Goal: Find specific page/section: Find specific page/section

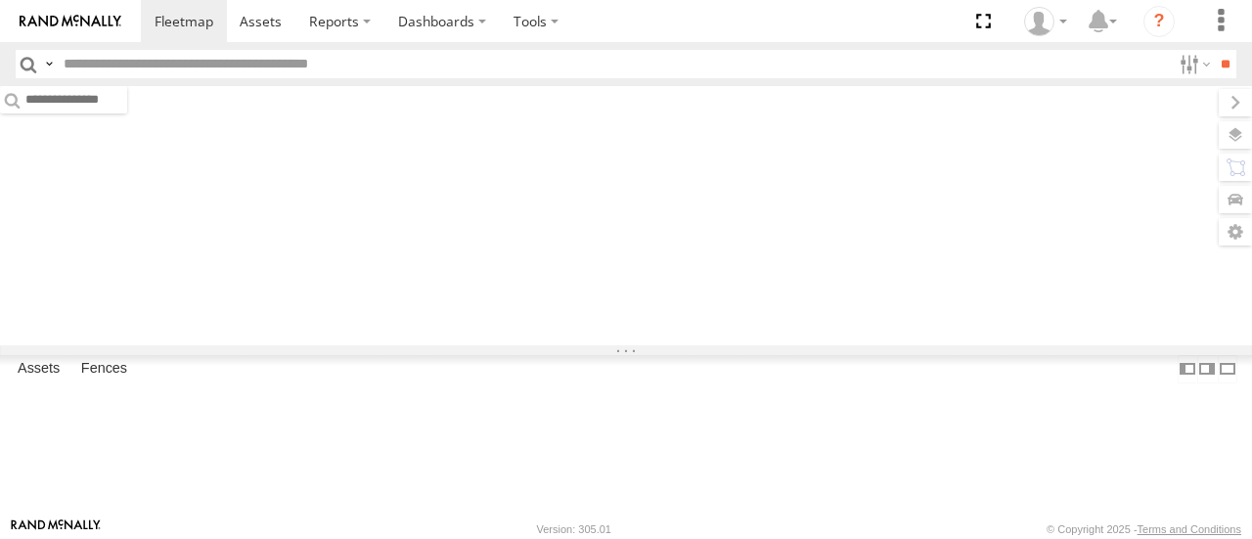
click at [321, 67] on input "text" at bounding box center [613, 64] width 1115 height 28
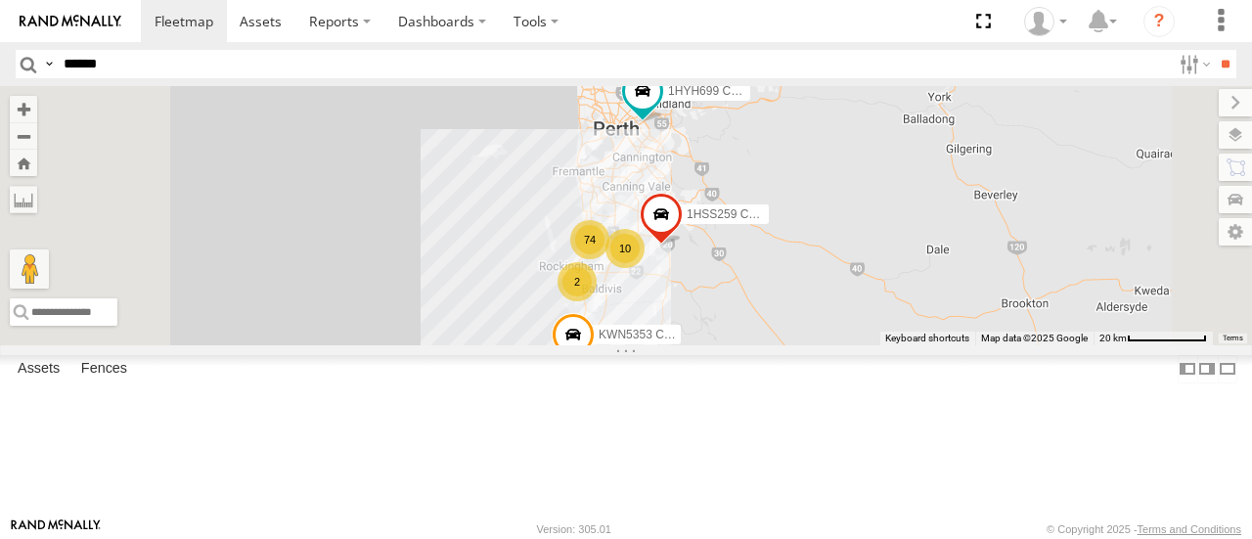
click at [1214, 50] on input "**" at bounding box center [1225, 64] width 22 height 28
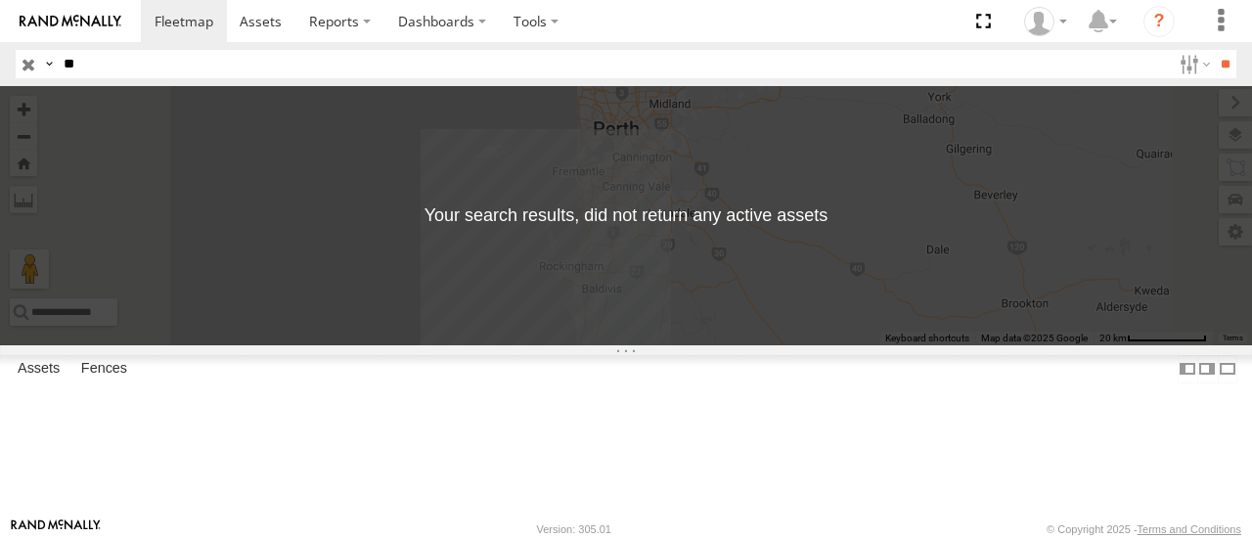
type input "*"
click at [18, 62] on input "button" at bounding box center [28, 64] width 25 height 28
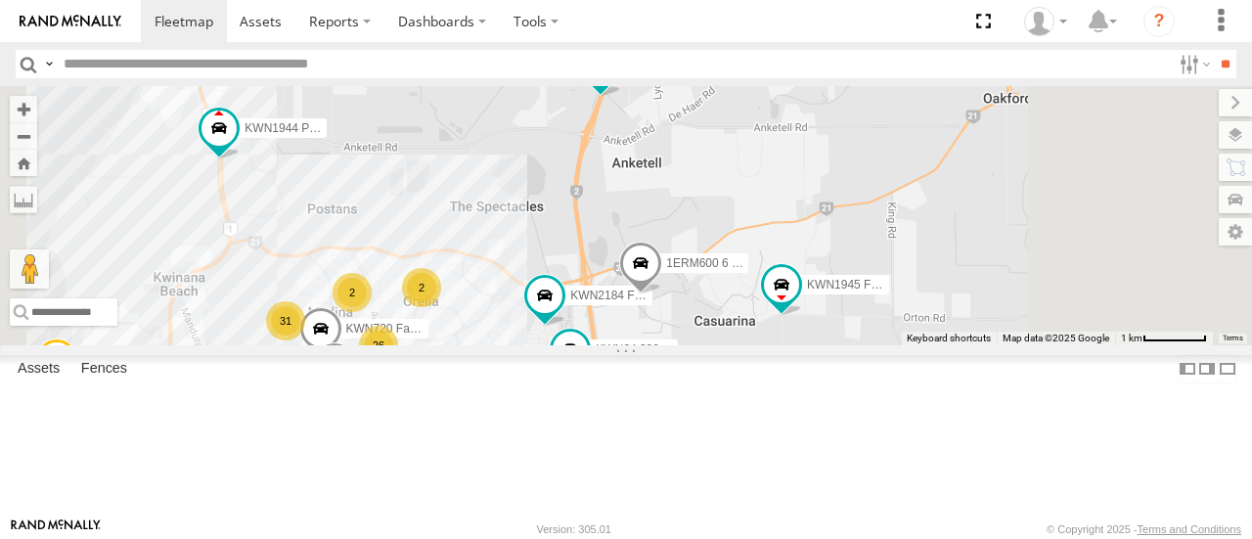
click at [342, 60] on input "text" at bounding box center [613, 64] width 1115 height 28
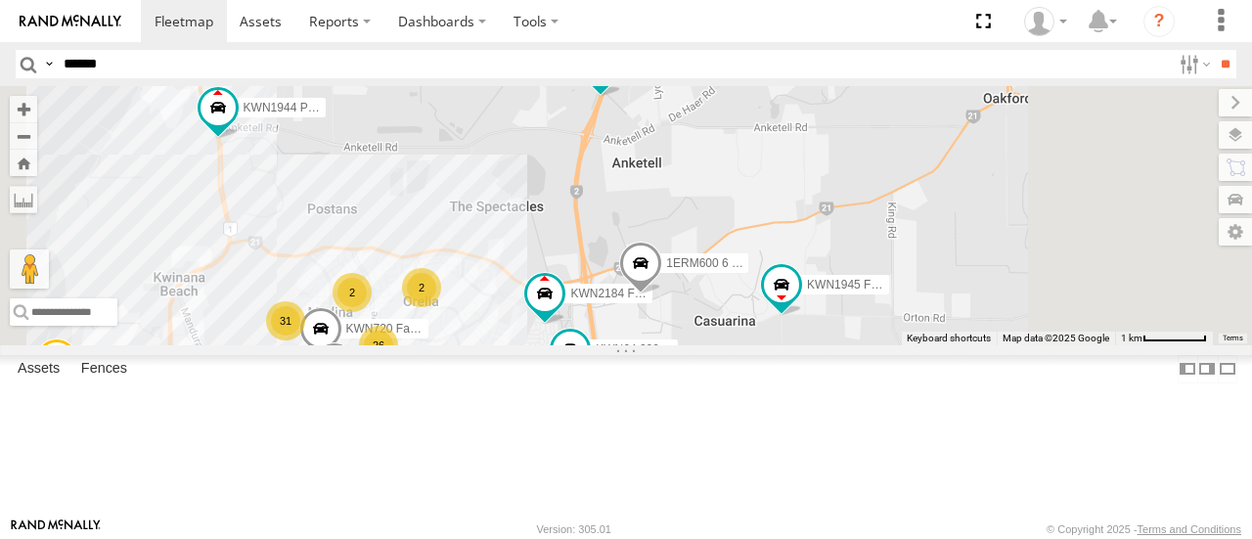
type input "******"
click at [1214, 50] on input "**" at bounding box center [1225, 64] width 22 height 28
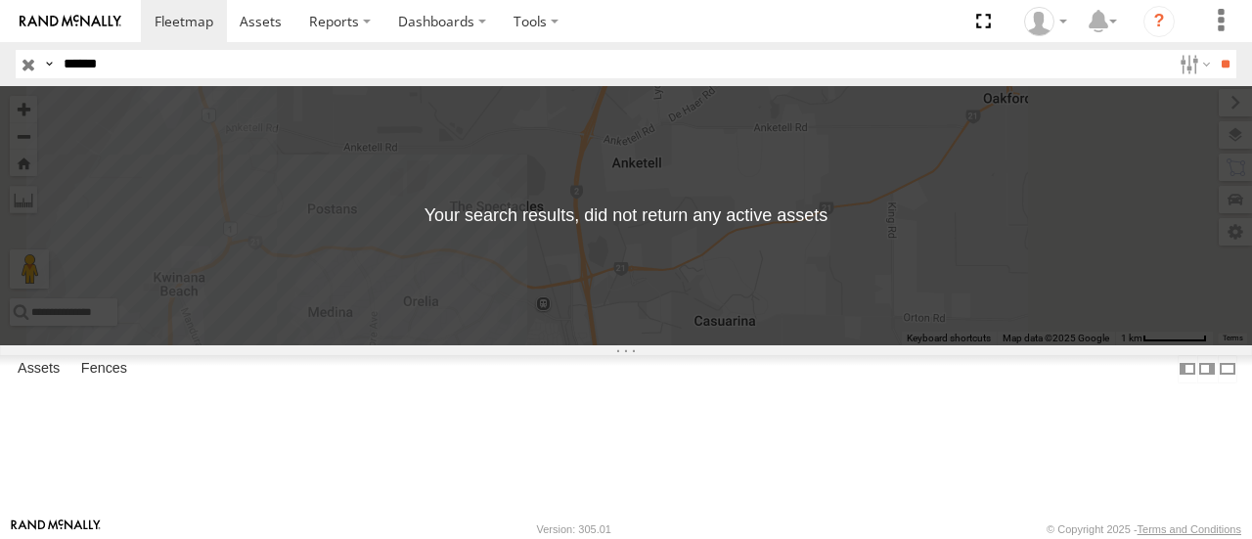
click at [36, 66] on input "button" at bounding box center [28, 64] width 25 height 28
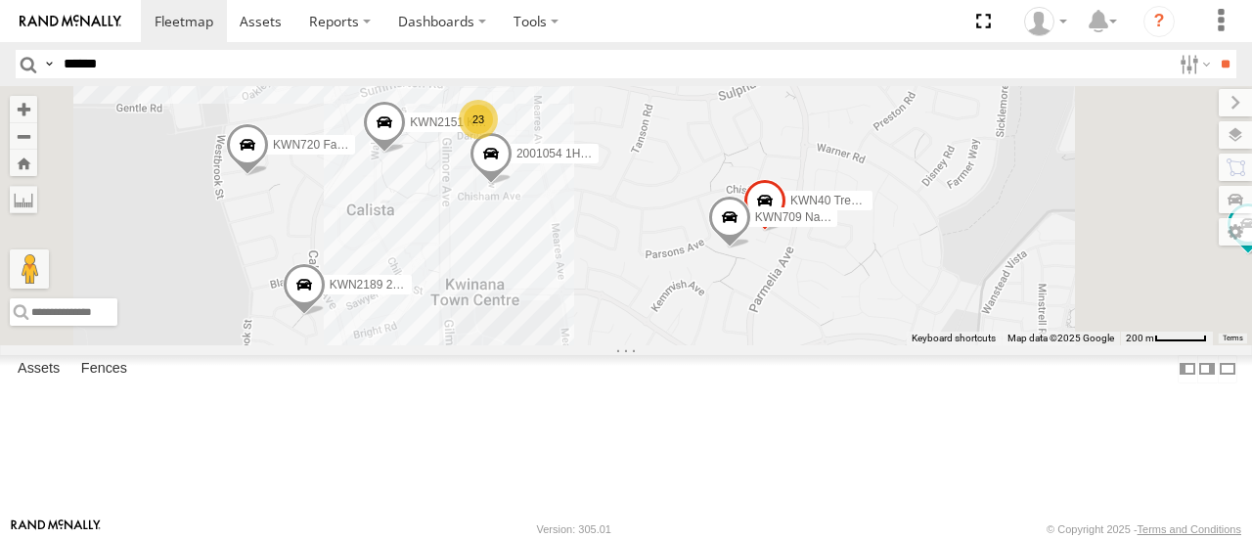
drag, startPoint x: 733, startPoint y: 243, endPoint x: 746, endPoint y: 326, distance: 84.1
click at [746, 326] on div "1HSS259 Coor.Enviro Plan & Develop KWN5353 CCTV Trailer 1HYH699 Coor.Engage & P…" at bounding box center [626, 215] width 1252 height 258
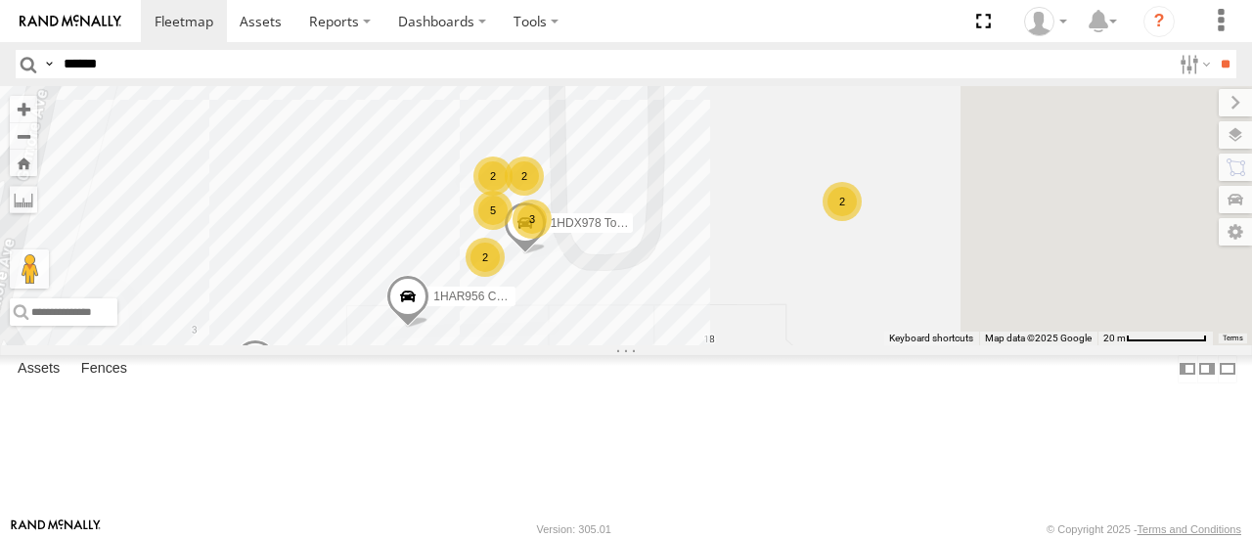
drag, startPoint x: 1025, startPoint y: 329, endPoint x: 862, endPoint y: 186, distance: 216.9
click at [862, 186] on div "1HSS259 Coor.Enviro Plan & Develop KWN5353 CCTV Trailer 1HYH699 Coor.Engage & P…" at bounding box center [626, 215] width 1252 height 258
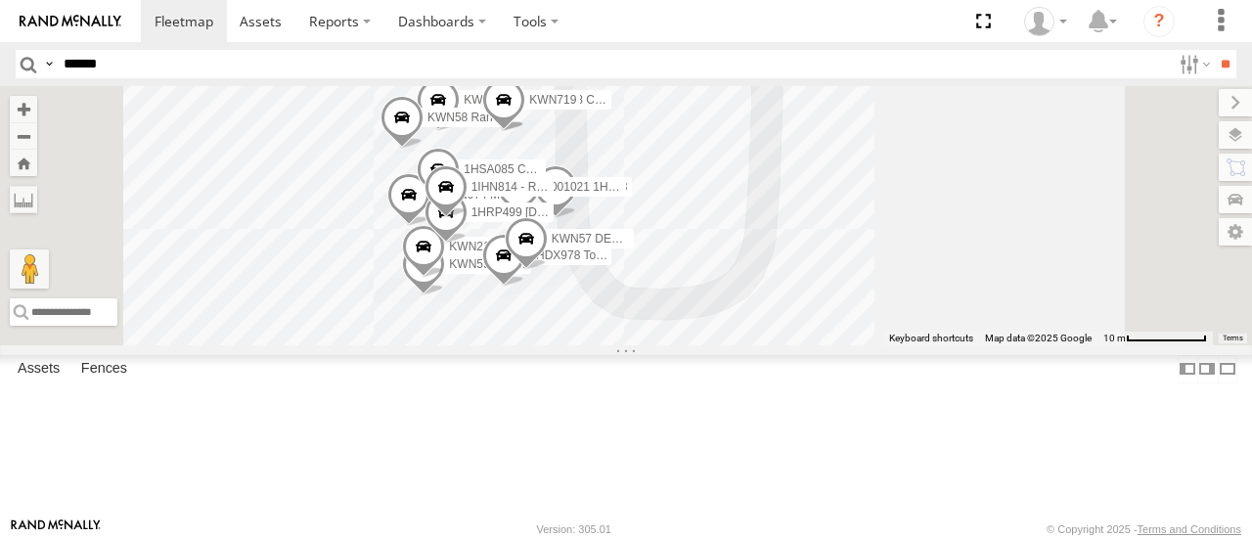
click at [525, 132] on span at bounding box center [503, 105] width 43 height 53
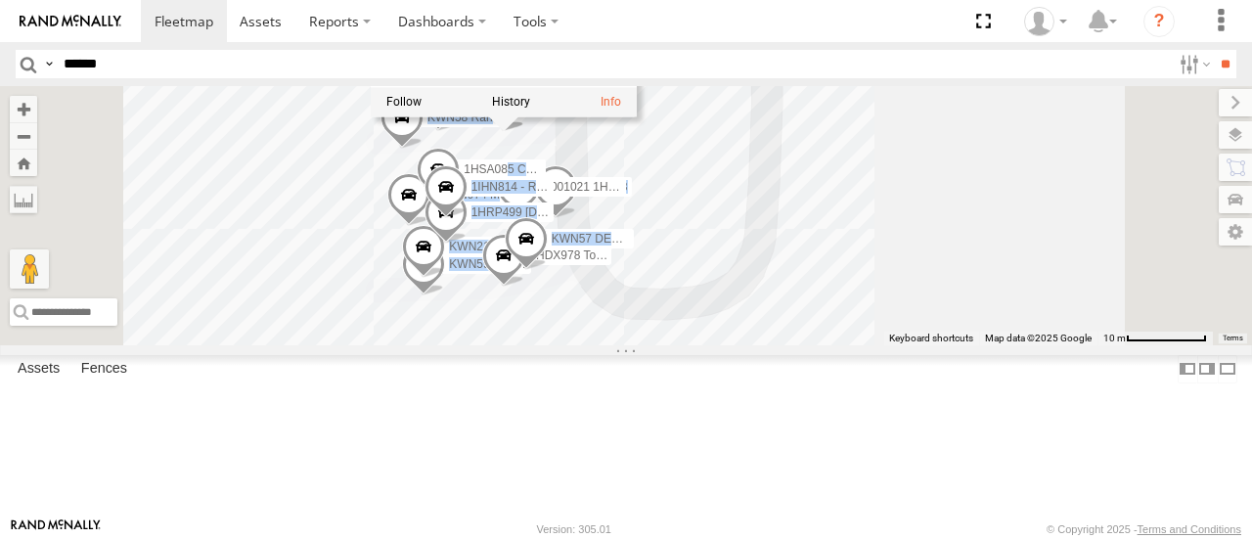
drag, startPoint x: 757, startPoint y: 140, endPoint x: 755, endPoint y: 252, distance: 112.5
click at [755, 215] on div "1HSS259 Coor.Enviro Plan & Develop KWN5353 CCTV Trailer 1HYH699 Coor.Engage & P…" at bounding box center [1252, 215] width 1252 height 0
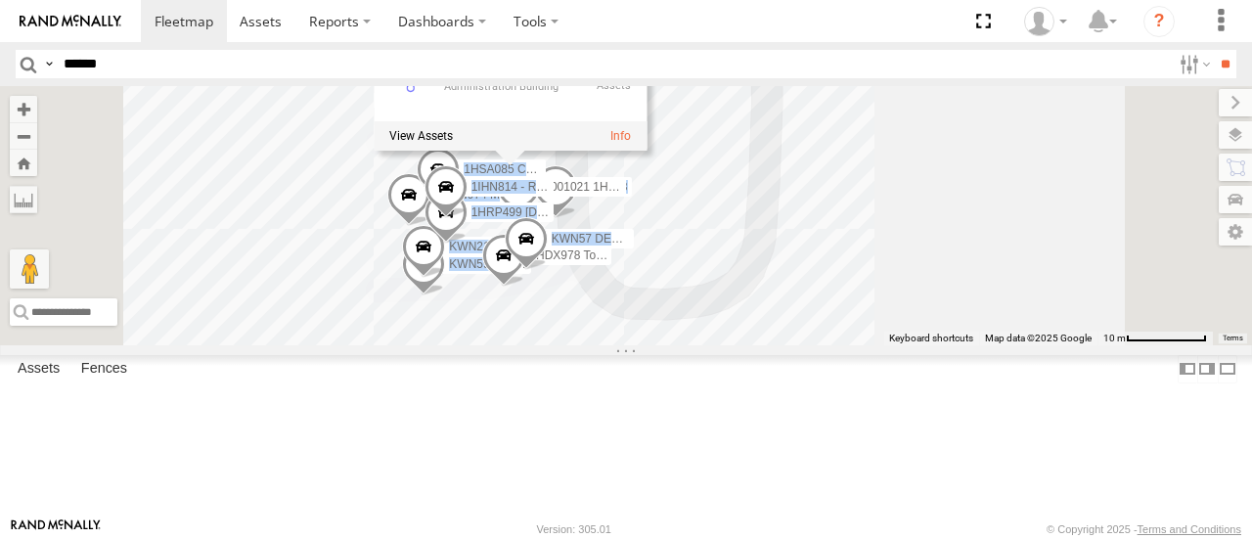
click at [950, 285] on div "1HSS259 Coor.Enviro Plan & Develop KWN5353 CCTV Trailer 1HYH699 Coor.Engage & P…" at bounding box center [626, 215] width 1252 height 258
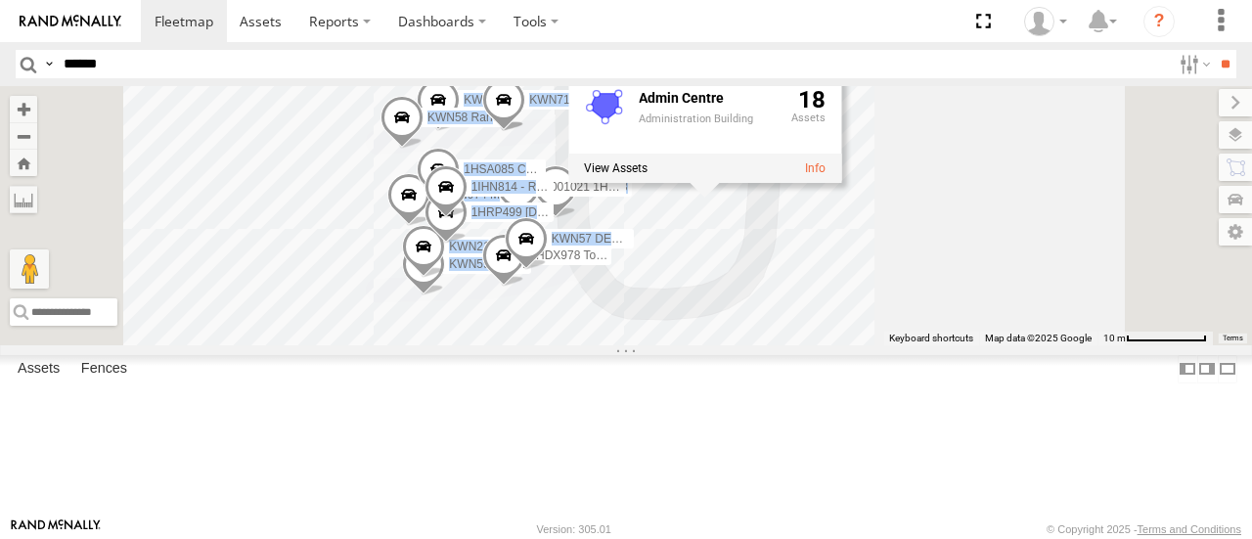
click at [460, 132] on span at bounding box center [438, 105] width 43 height 53
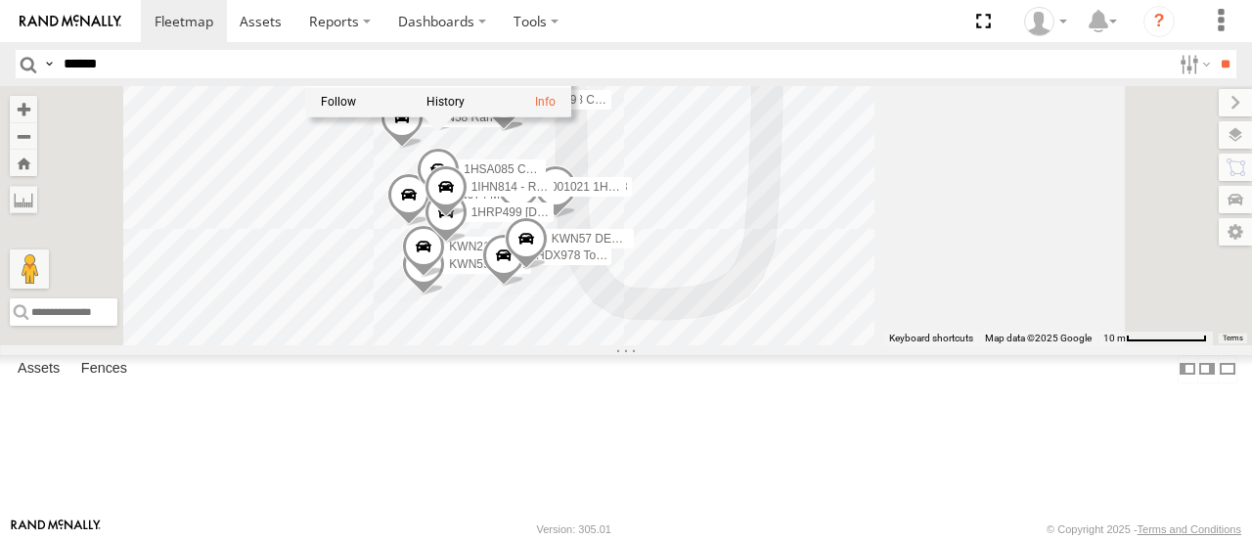
click at [1114, 229] on div "1HSS259 Coor.Enviro Plan & Develop KWN5353 CCTV Trailer 1HYH699 Coor.Engage & P…" at bounding box center [626, 215] width 1252 height 258
click at [37, 132] on button "Zoom out" at bounding box center [23, 135] width 27 height 27
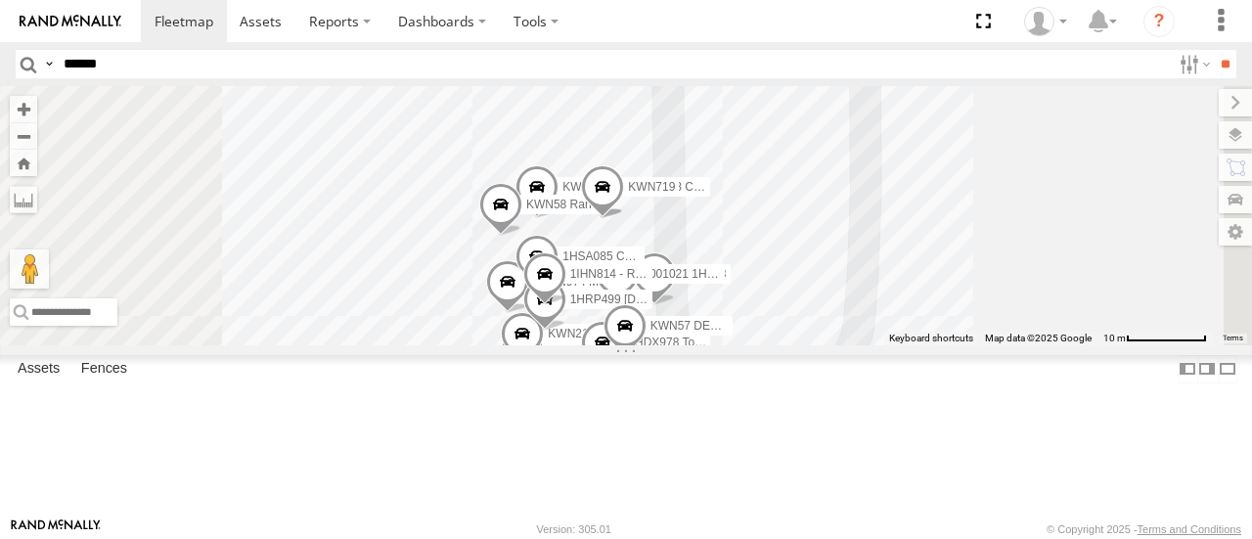
click at [780, 195] on span "KWN2158 Coor Rang&Comp" at bounding box center [704, 188] width 153 height 14
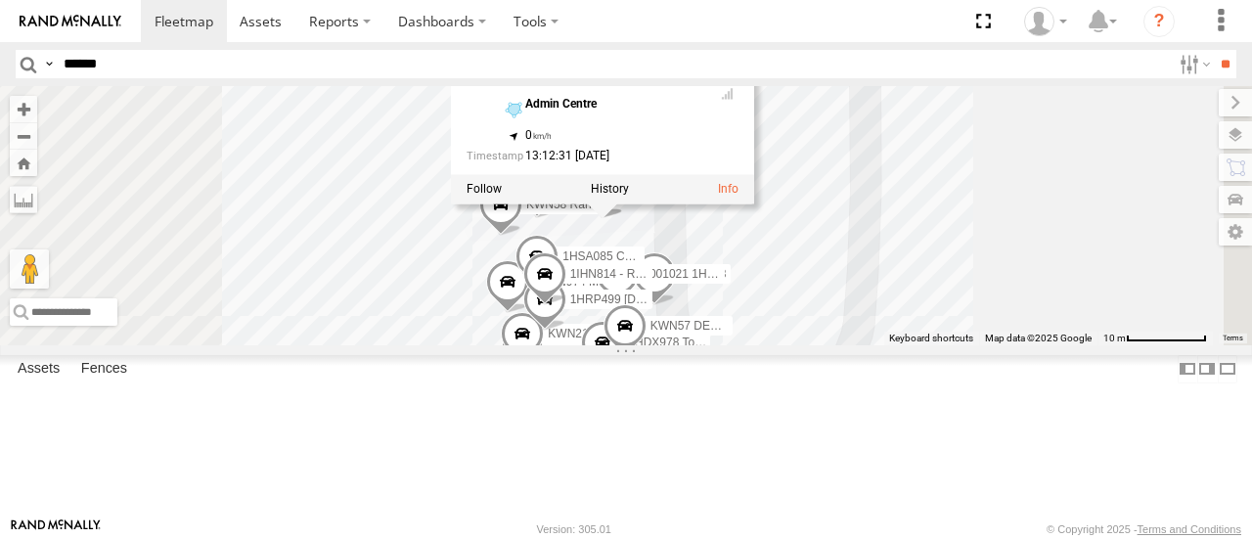
click at [1187, 328] on div "1HSS259 Coor.Enviro Plan & Develop KWN5353 CCTV Trailer 1HYH699 Coor.Engage & P…" at bounding box center [626, 215] width 1252 height 258
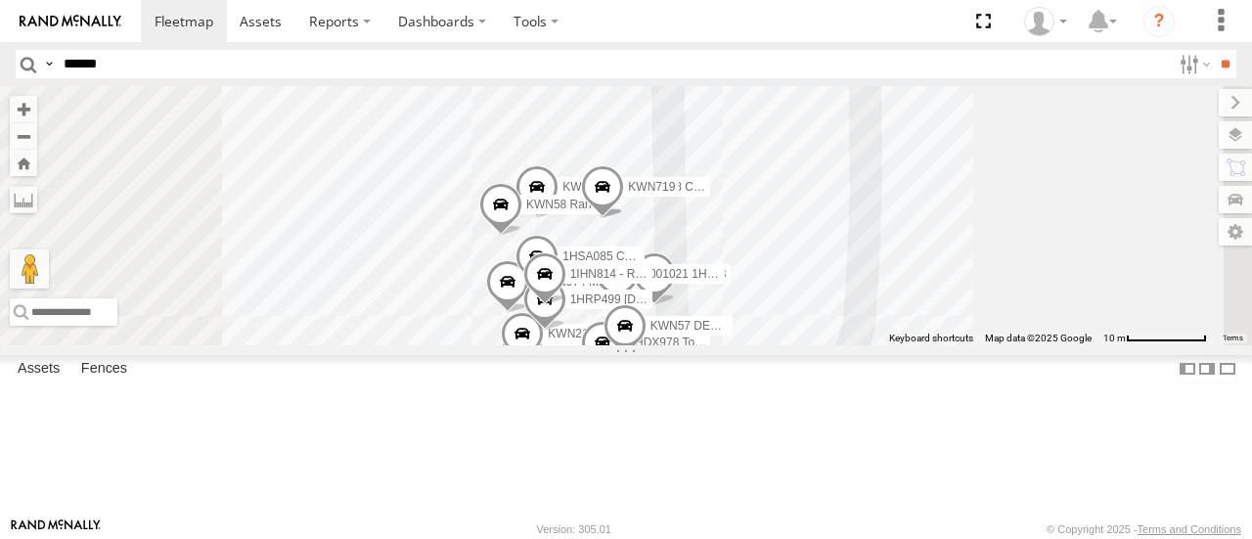
click at [558, 219] on span at bounding box center [536, 192] width 43 height 53
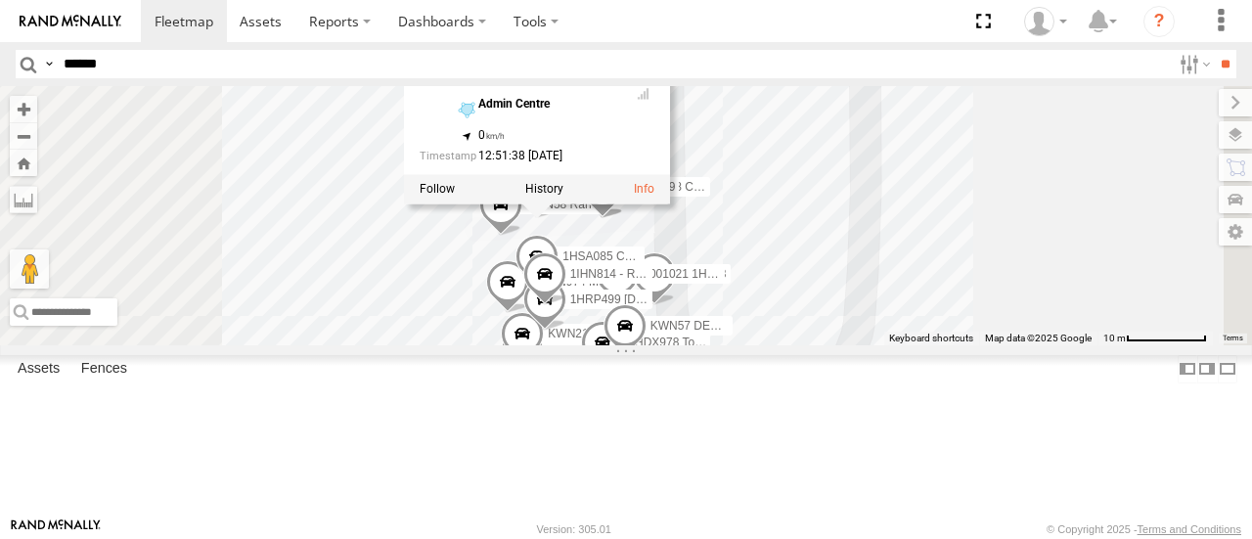
click at [1170, 319] on div "1HSS259 Coor.Enviro Plan & Develop KWN5353 CCTV Trailer 1HYH699 Coor.Engage & P…" at bounding box center [626, 215] width 1252 height 258
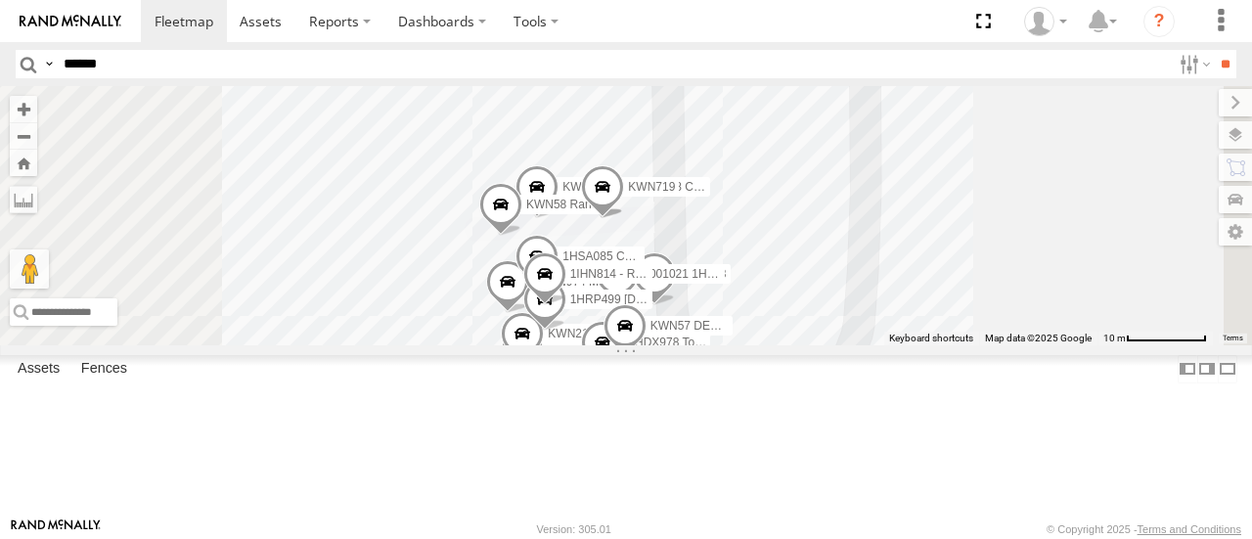
click at [37, 109] on button "Zoom in" at bounding box center [23, 109] width 27 height 26
click at [676, 305] on span at bounding box center [654, 278] width 43 height 53
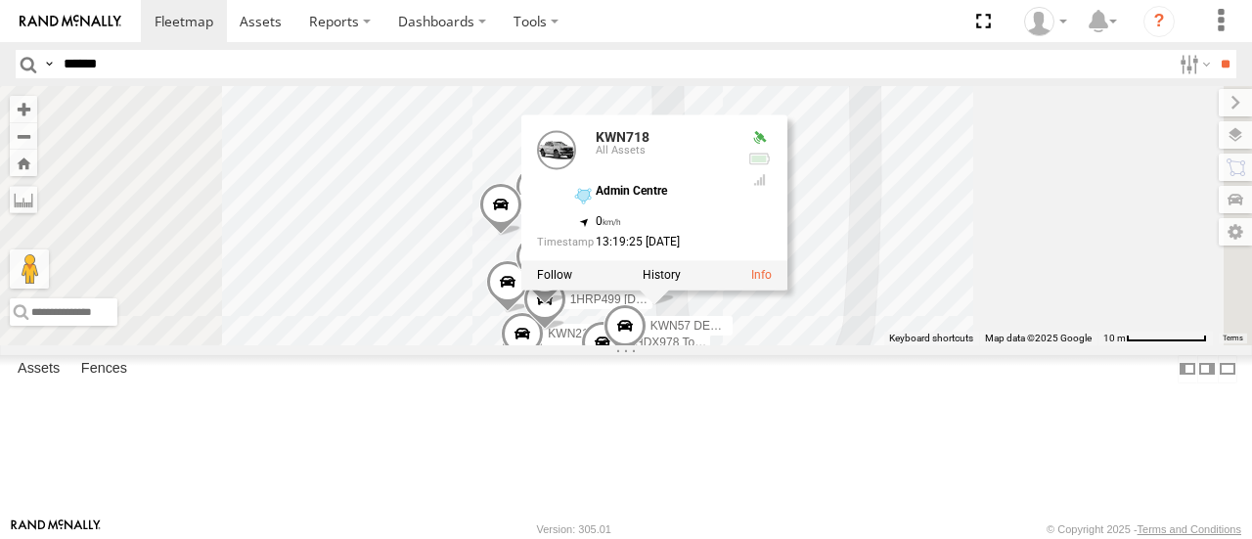
click at [681, 283] on label at bounding box center [661, 276] width 38 height 14
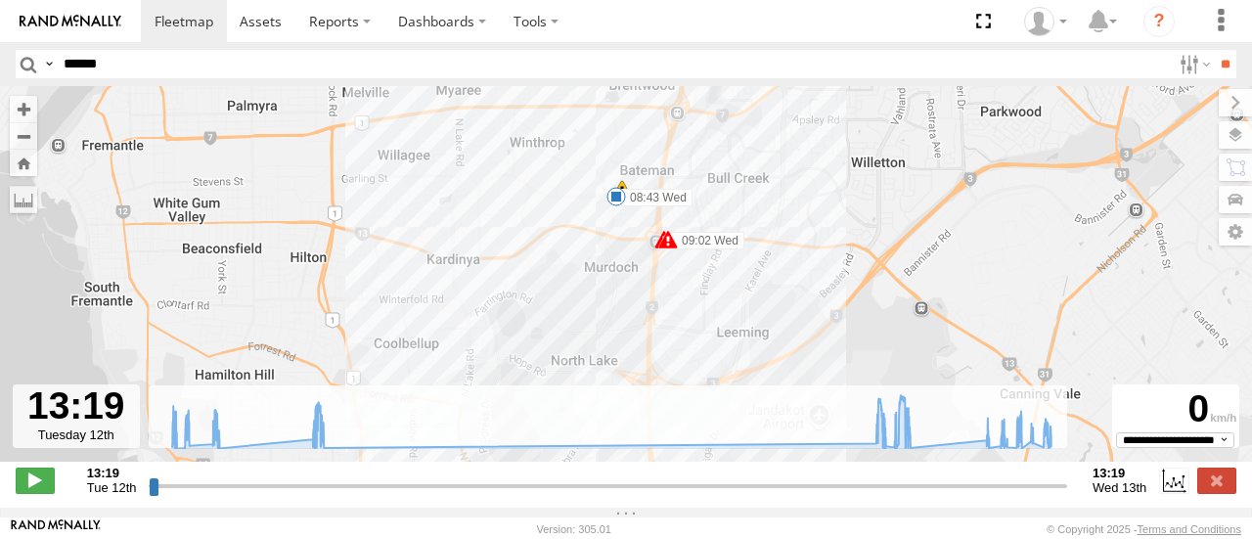
click at [36, 66] on input "button" at bounding box center [28, 64] width 25 height 28
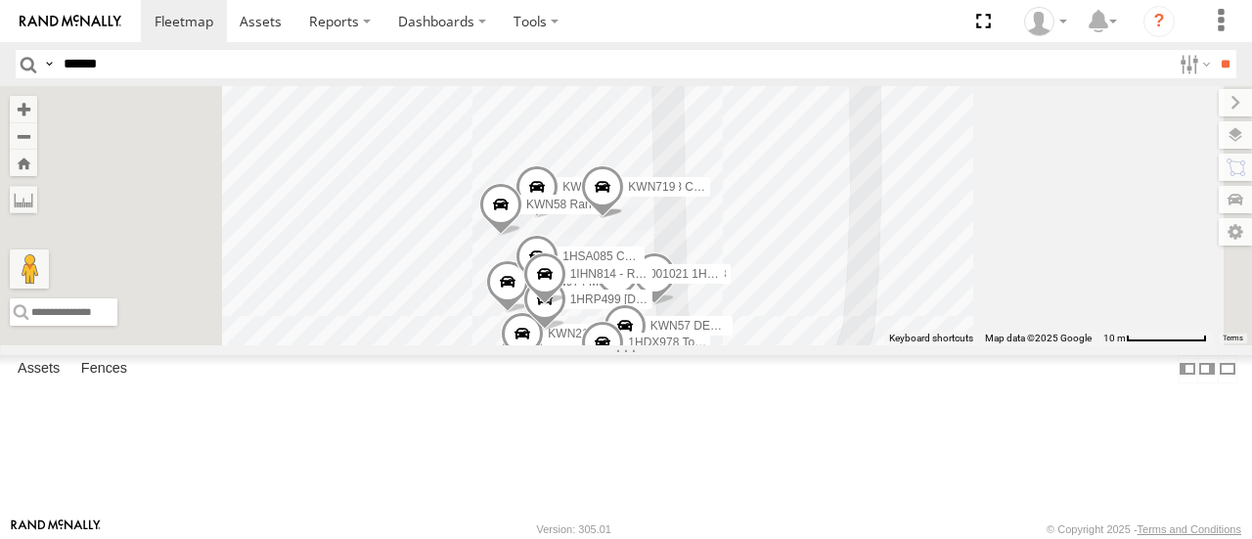
click at [639, 305] on span at bounding box center [617, 278] width 43 height 53
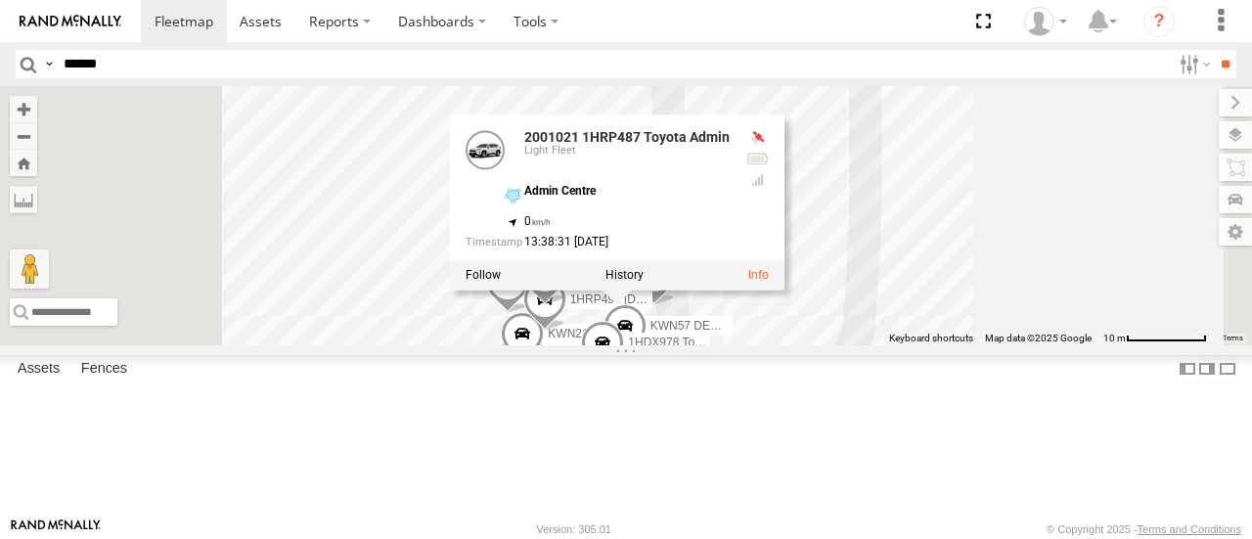
click at [1170, 344] on div "1TUP290 Mower Trailer (Parks) 2001021 1HRP487 Toyota Admin 1HSA085 Coor. Engine…" at bounding box center [626, 215] width 1252 height 258
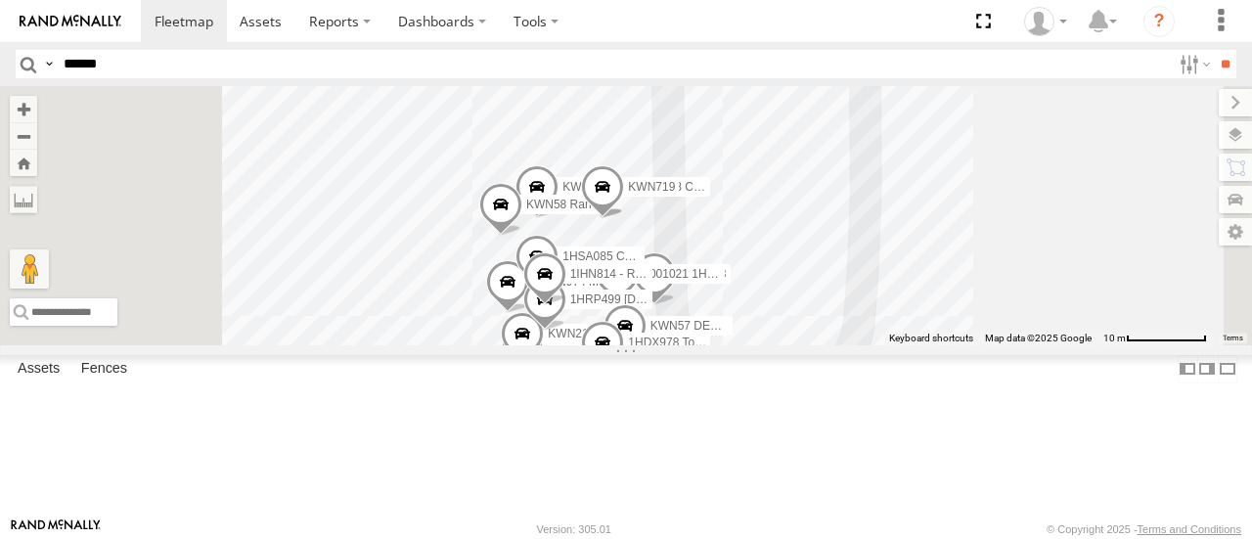
click at [544, 382] on span at bounding box center [522, 356] width 43 height 53
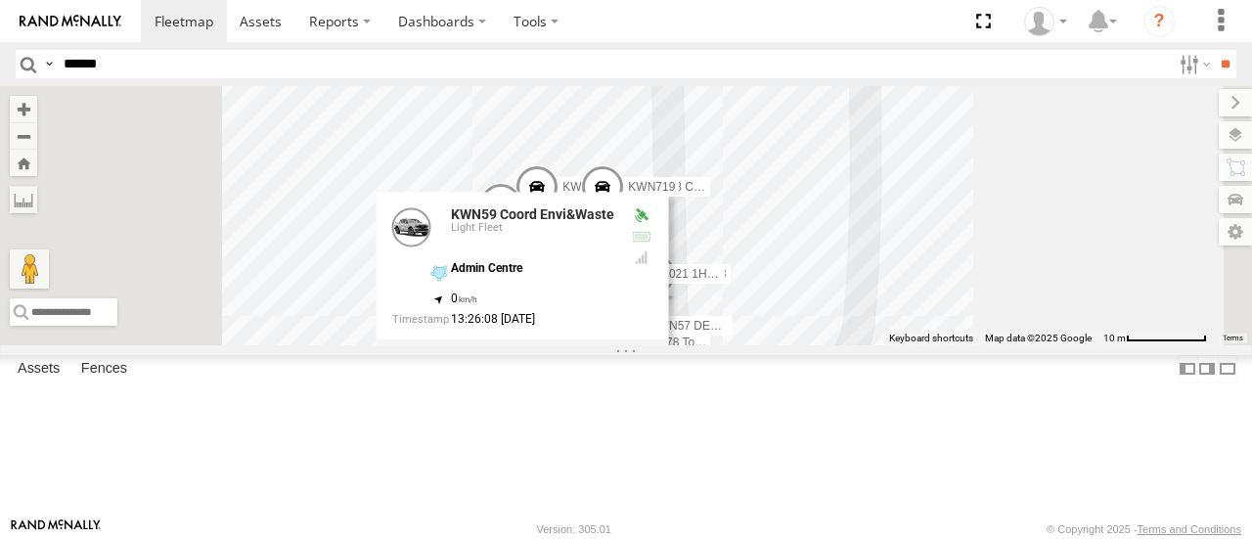
click at [558, 219] on span at bounding box center [536, 192] width 43 height 53
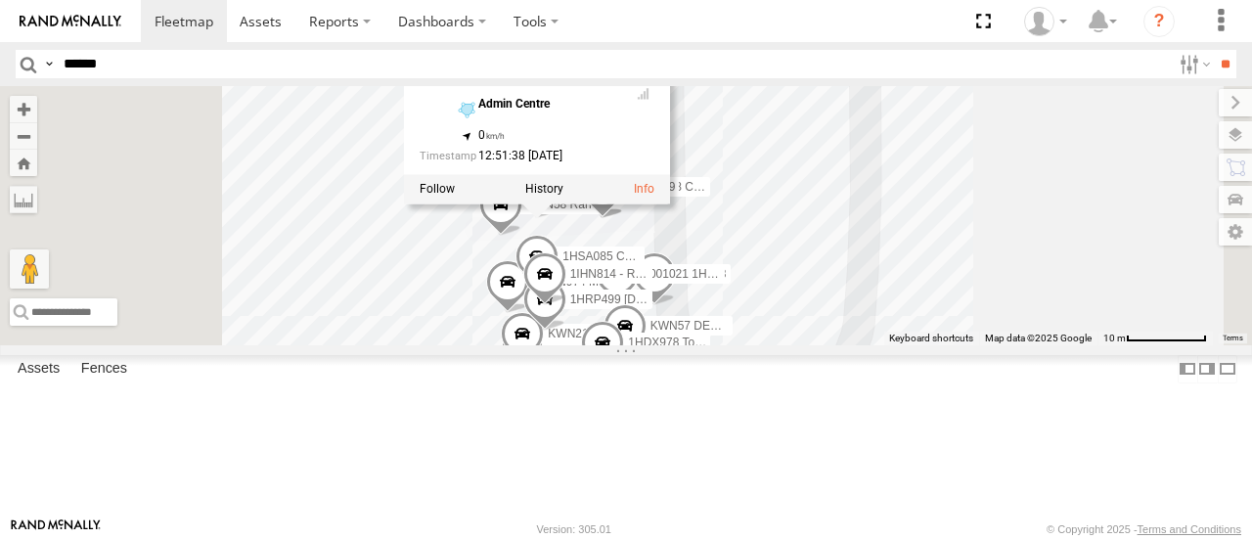
click at [529, 314] on span at bounding box center [507, 287] width 43 height 53
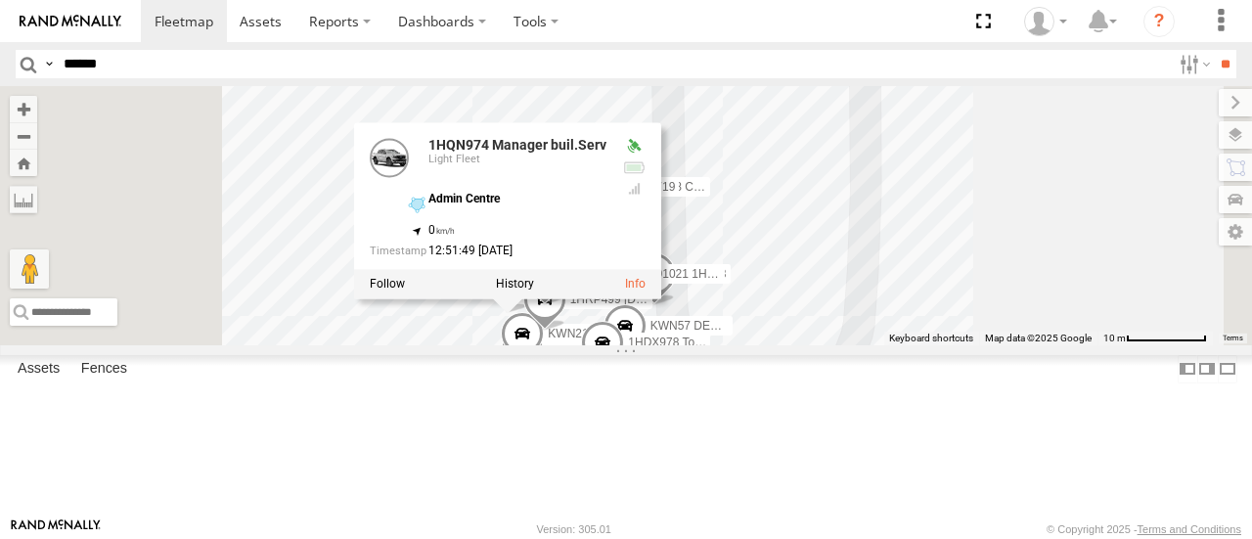
click at [646, 357] on span at bounding box center [624, 330] width 43 height 53
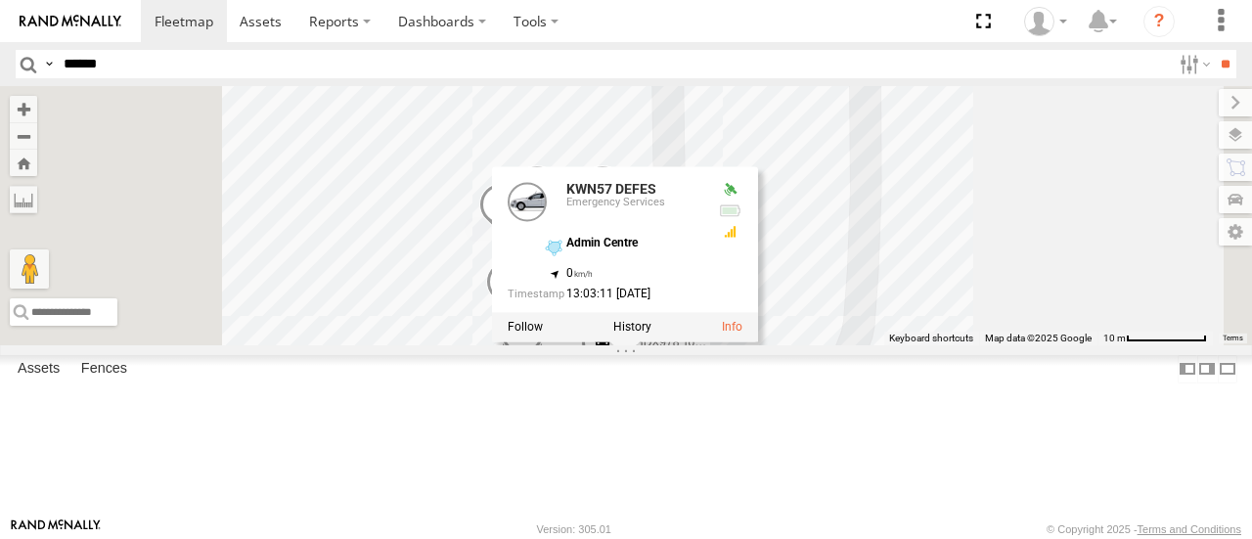
click at [1168, 326] on div "1TUP290 Mower Trailer (Parks) 2001021 1HRP487 Toyota Admin 1HSA085 Coor. Engine…" at bounding box center [626, 215] width 1252 height 258
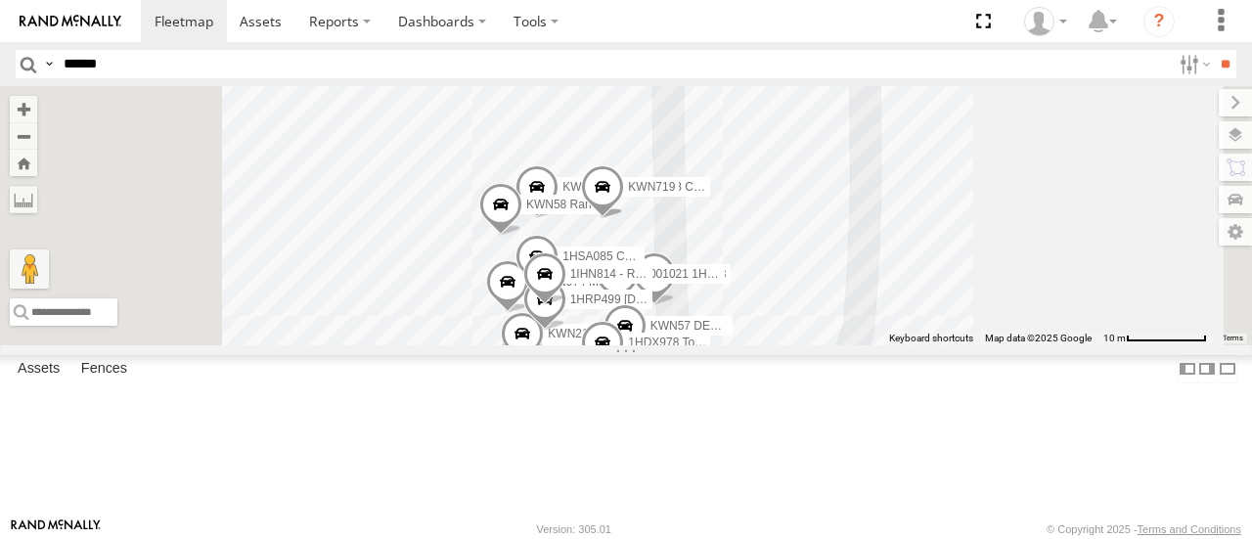
click at [639, 305] on span at bounding box center [617, 278] width 43 height 53
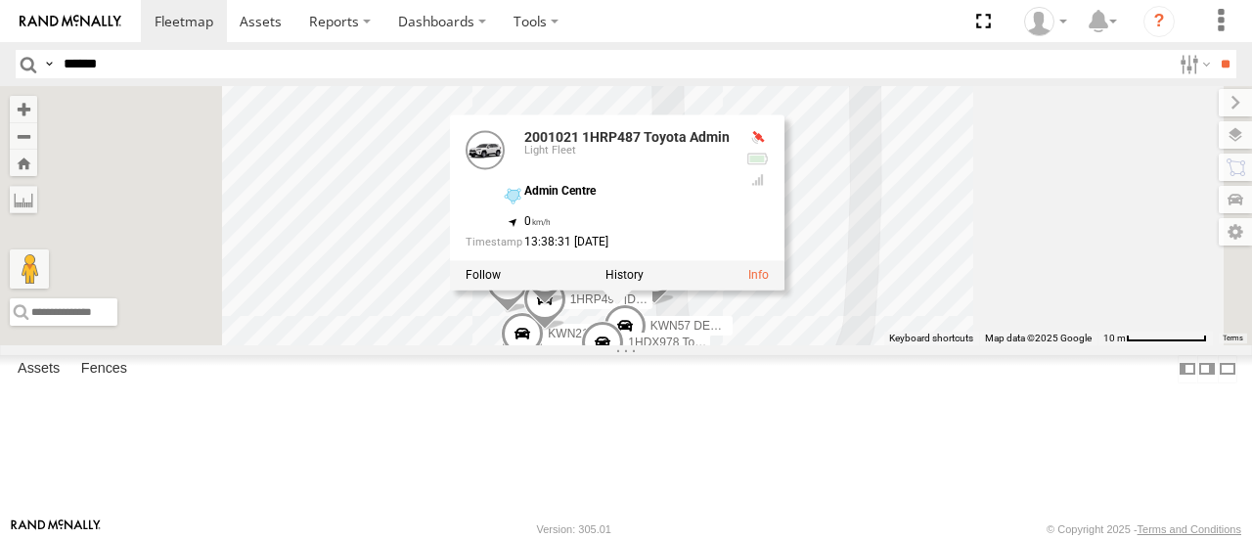
click at [1187, 344] on div "1TUP290 Mower Trailer (Parks) 2001021 1HRP487 Toyota Admin 1HSA085 Coor. Engine…" at bounding box center [626, 215] width 1252 height 258
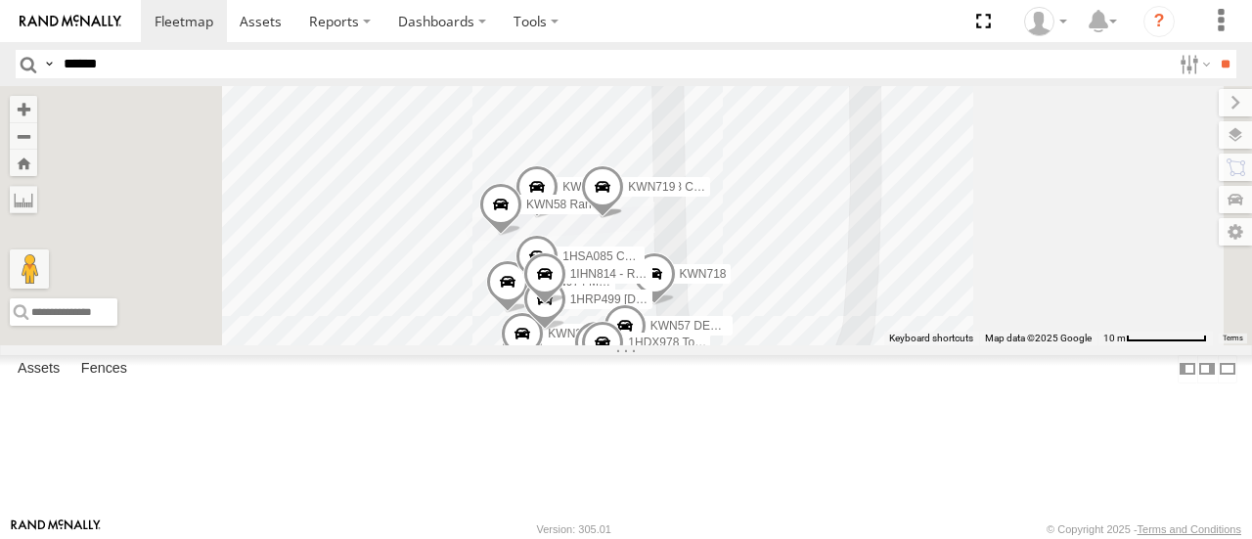
scroll to position [3446, 0]
click at [0, 0] on div "KWN710 Rangers" at bounding box center [0, 0] width 0 height 0
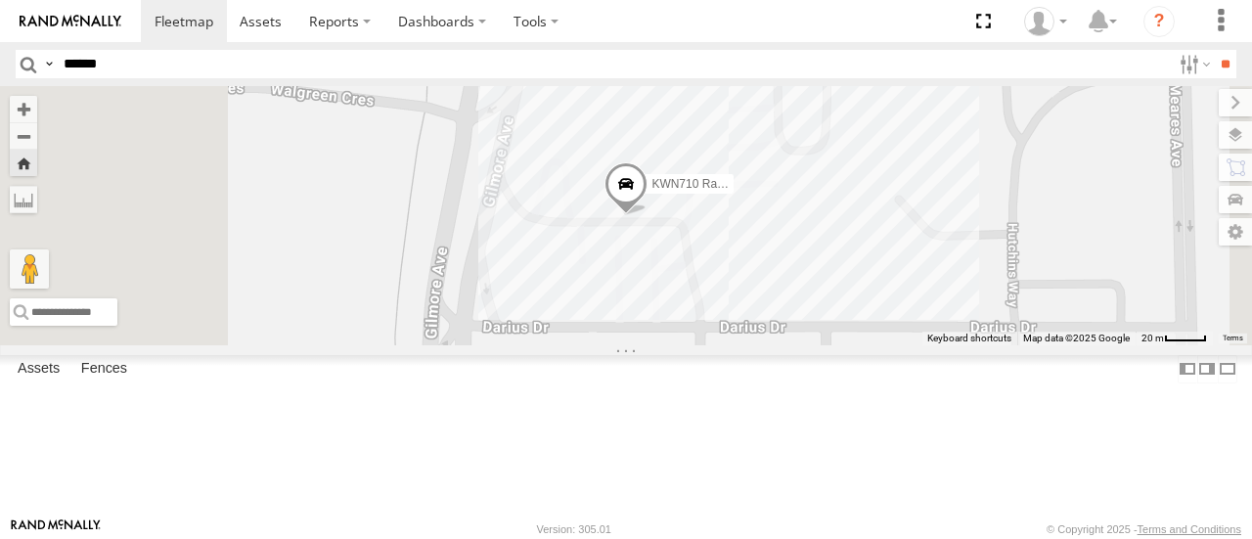
click at [647, 216] on span at bounding box center [625, 189] width 43 height 53
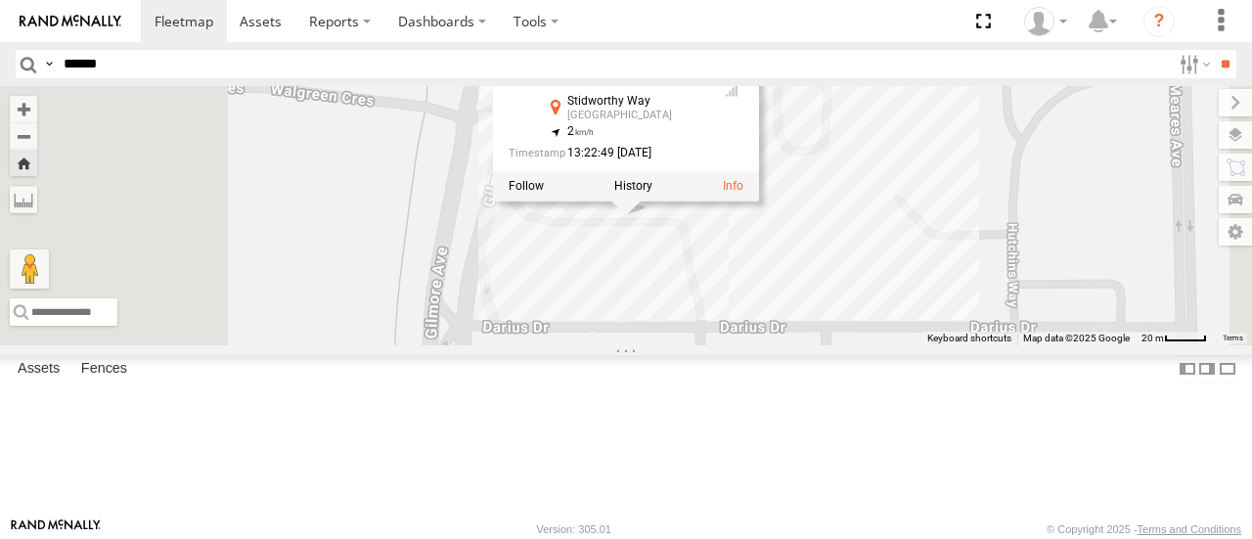
click at [652, 194] on label at bounding box center [633, 187] width 38 height 14
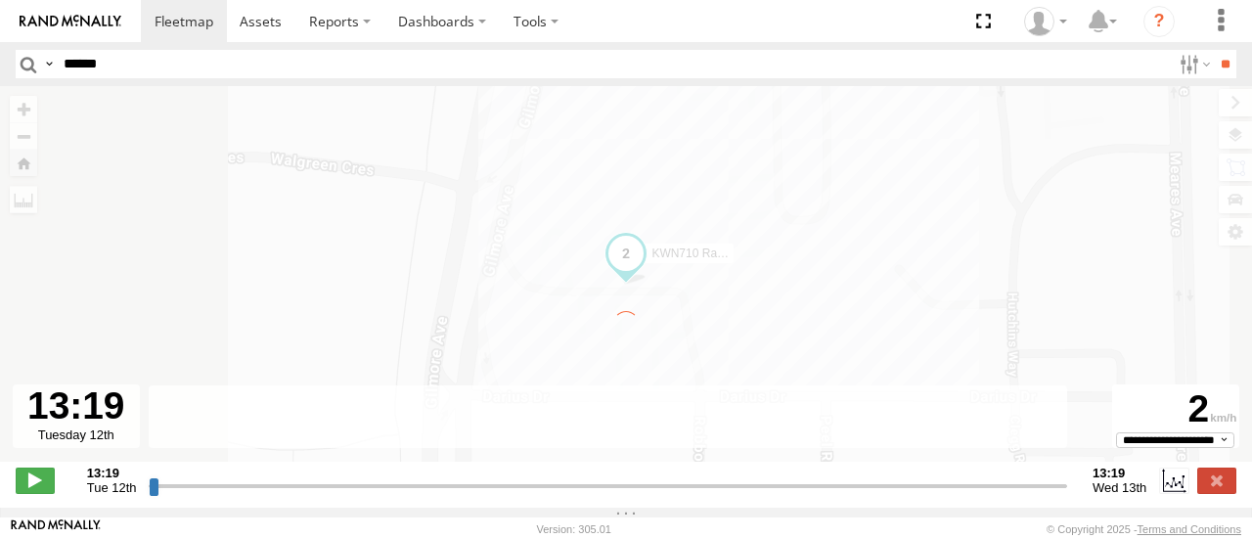
click at [869, 277] on div "To navigate the map with touch gestures double-tap and hold your finger on the …" at bounding box center [626, 284] width 1252 height 396
type input "**********"
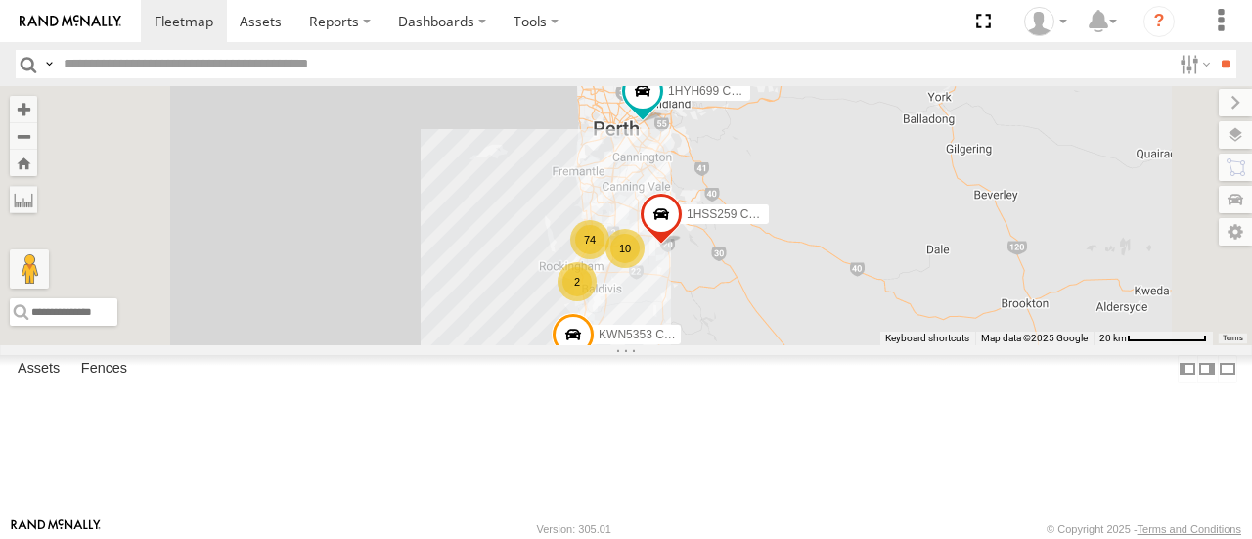
scroll to position [4420, 0]
click at [269, 36] on link at bounding box center [261, 21] width 69 height 42
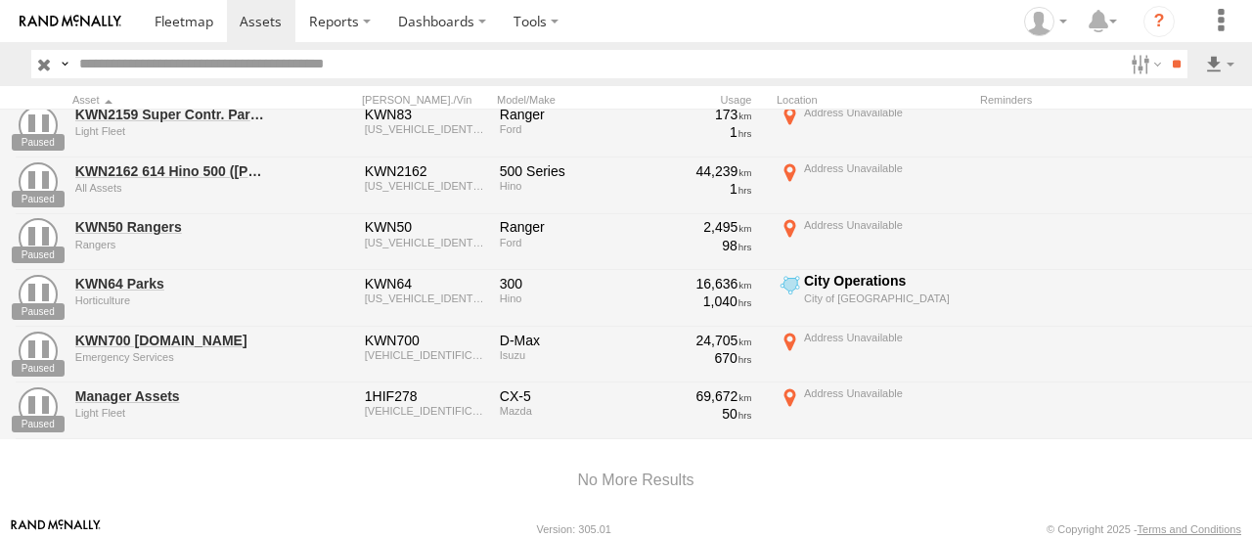
scroll to position [6316, 0]
click at [143, 335] on link "KWN700 Coor.ES" at bounding box center [170, 340] width 190 height 18
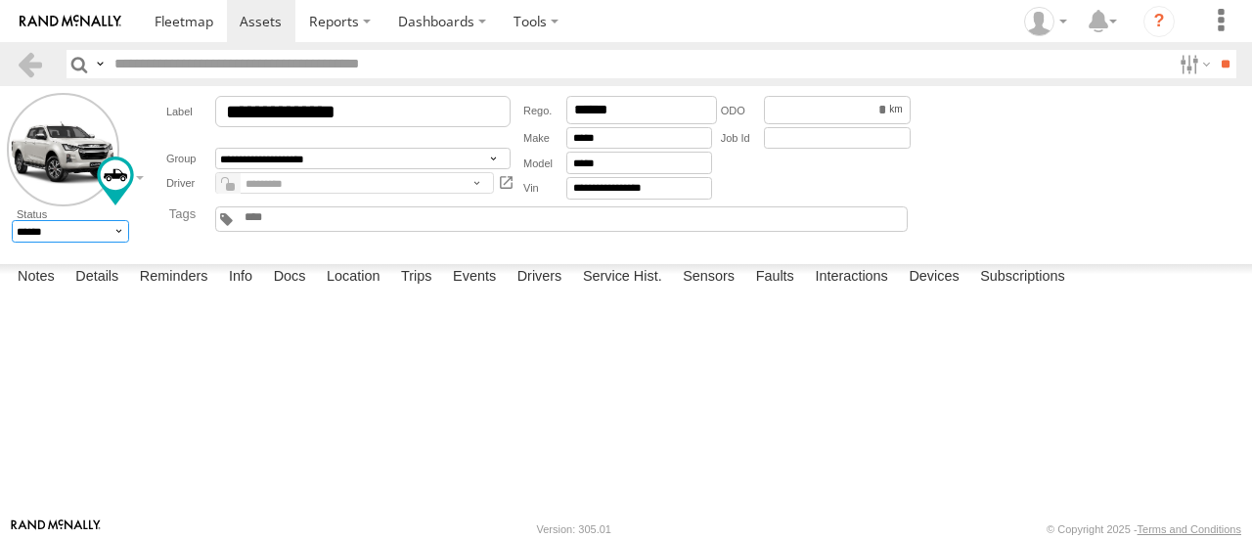
click at [112, 227] on select "******* ******" at bounding box center [71, 231] width 118 height 22
select select "*"
click at [12, 221] on select "******* ******" at bounding box center [71, 231] width 118 height 22
click at [84, 58] on input "button" at bounding box center [78, 64] width 25 height 28
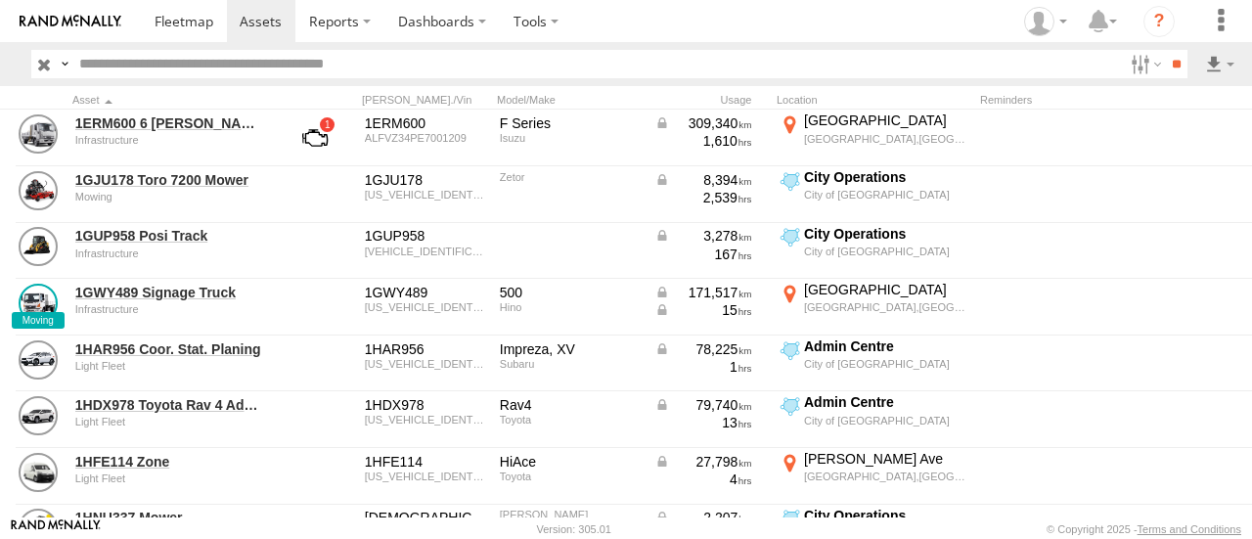
click at [131, 65] on input "text" at bounding box center [596, 64] width 1051 height 28
click at [191, 12] on span at bounding box center [184, 21] width 59 height 19
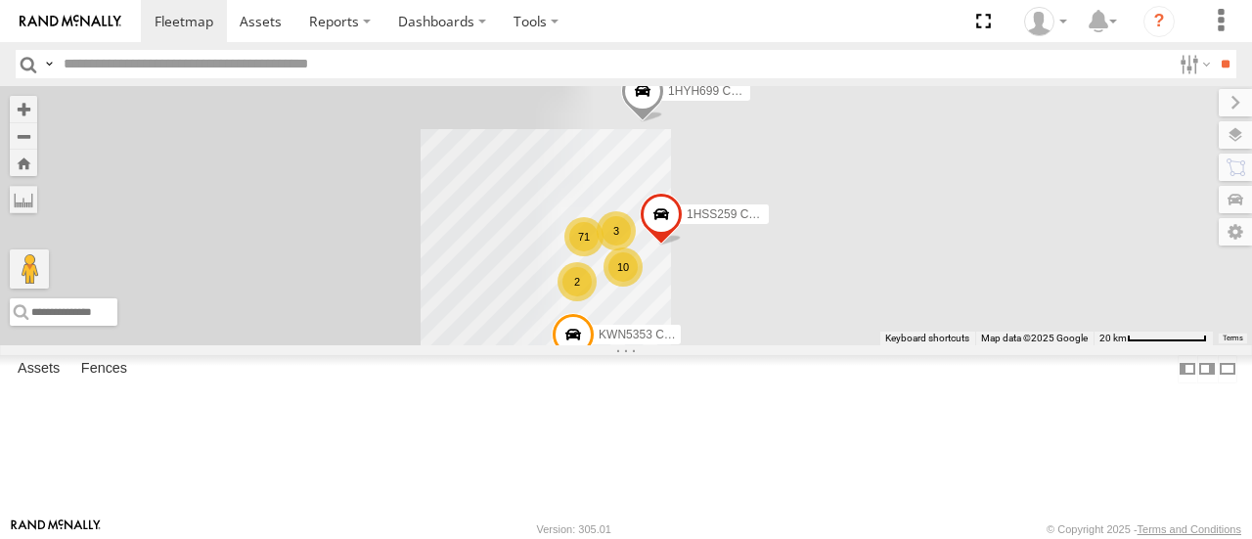
click at [221, 67] on input "text" at bounding box center [613, 64] width 1115 height 28
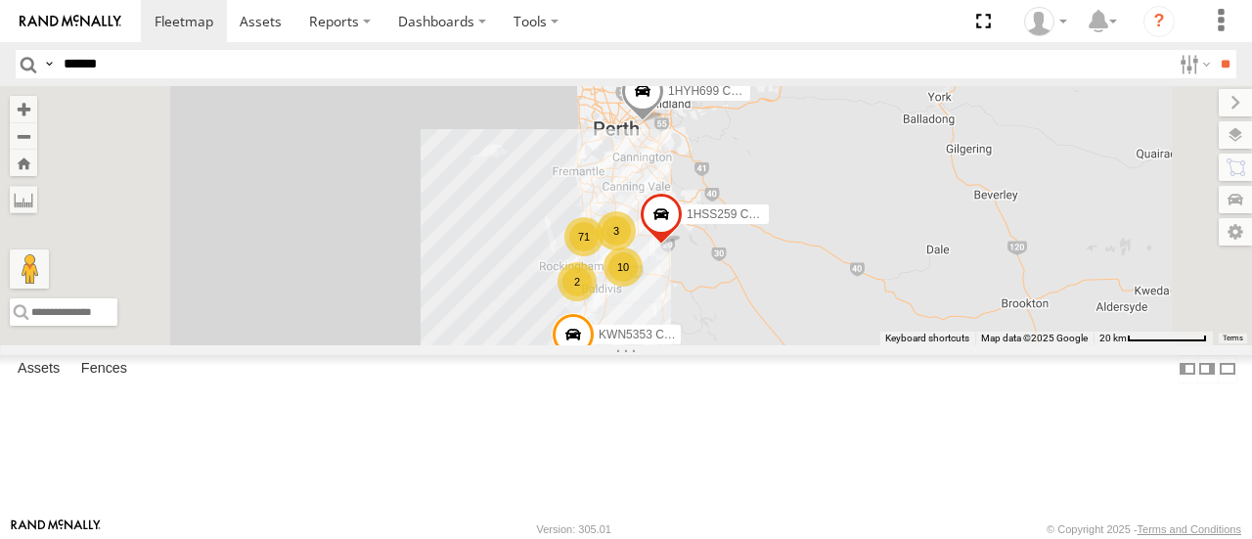
type input "******"
click at [1214, 50] on input "**" at bounding box center [1225, 64] width 22 height 28
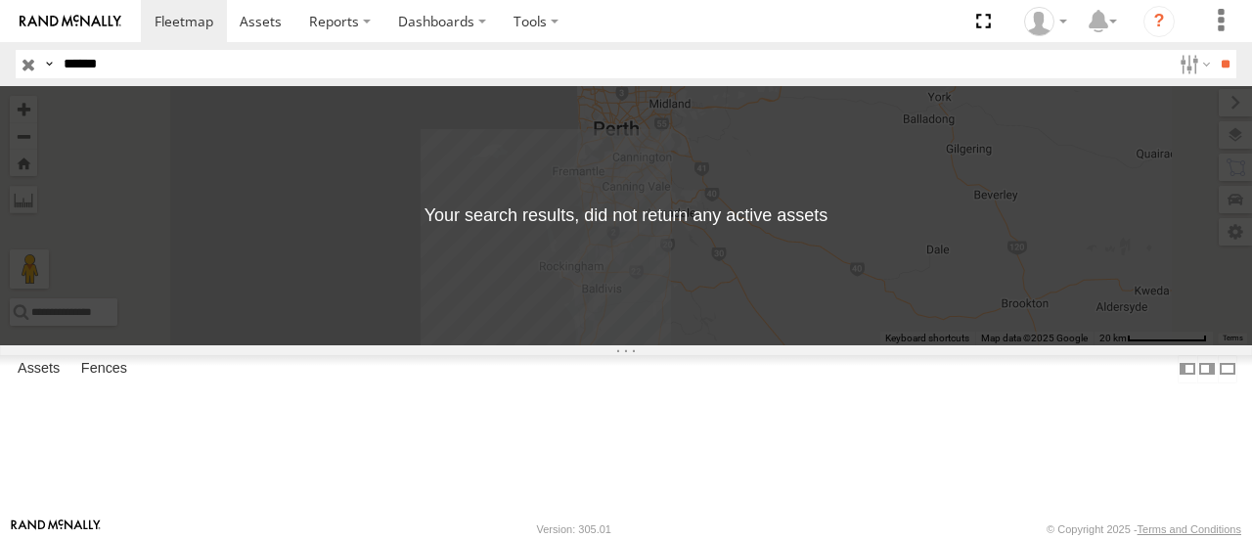
click at [0, 0] on div "KWN700 [DOMAIN_NAME]" at bounding box center [0, 0] width 0 height 0
click at [0, 0] on div at bounding box center [0, 0] width 0 height 0
